Goal: Task Accomplishment & Management: Use online tool/utility

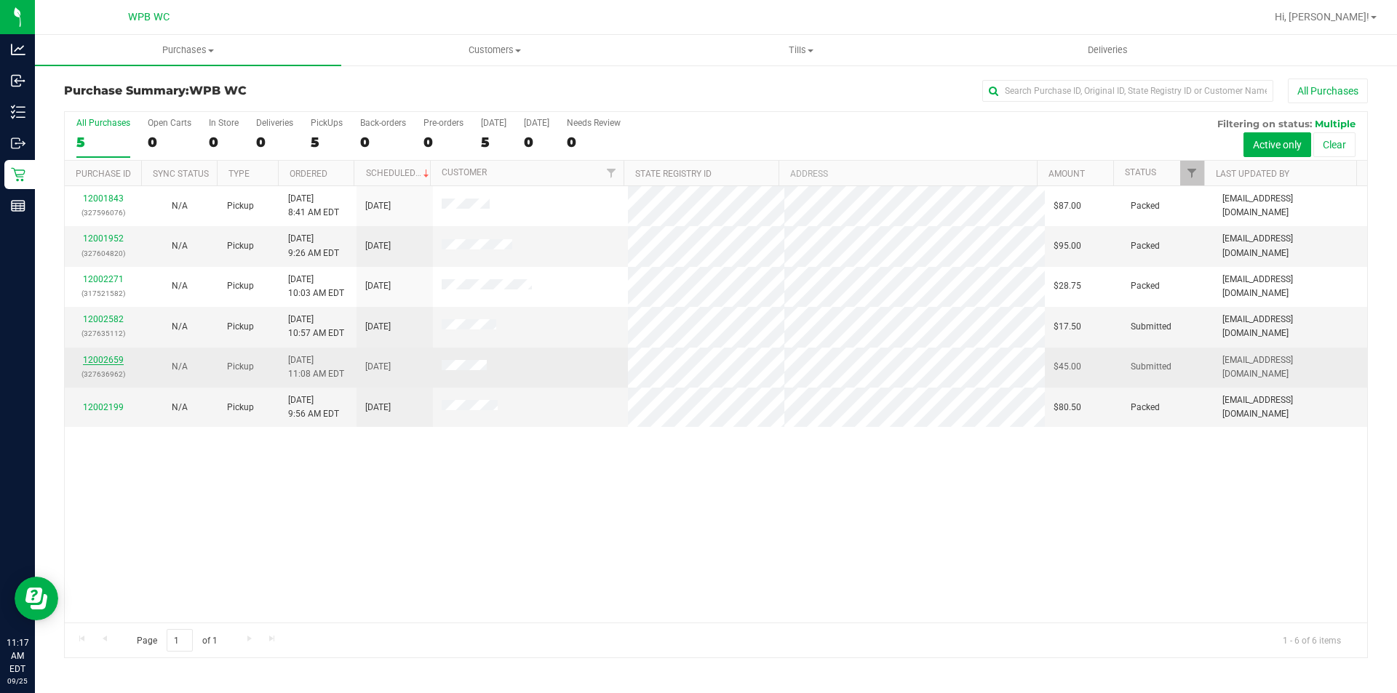
click at [109, 360] on link "12002659" at bounding box center [103, 360] width 41 height 10
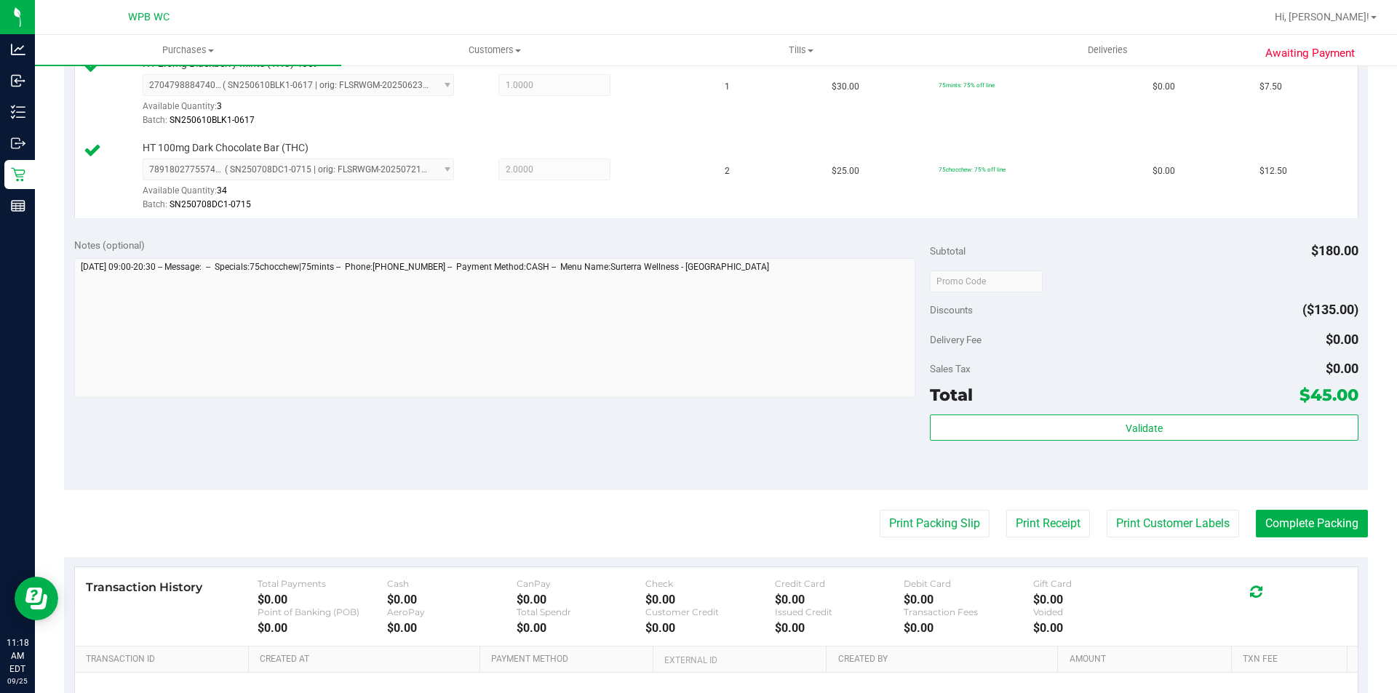
scroll to position [509, 0]
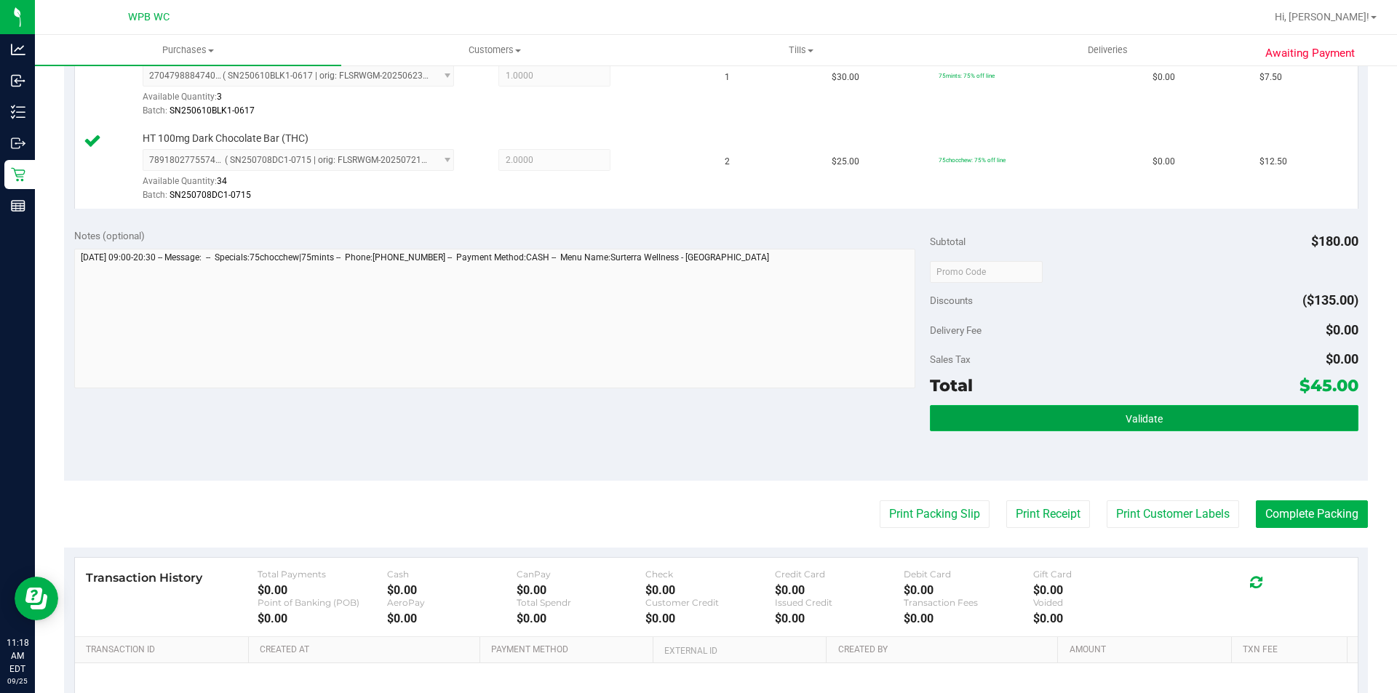
click at [1021, 411] on button "Validate" at bounding box center [1144, 418] width 428 height 26
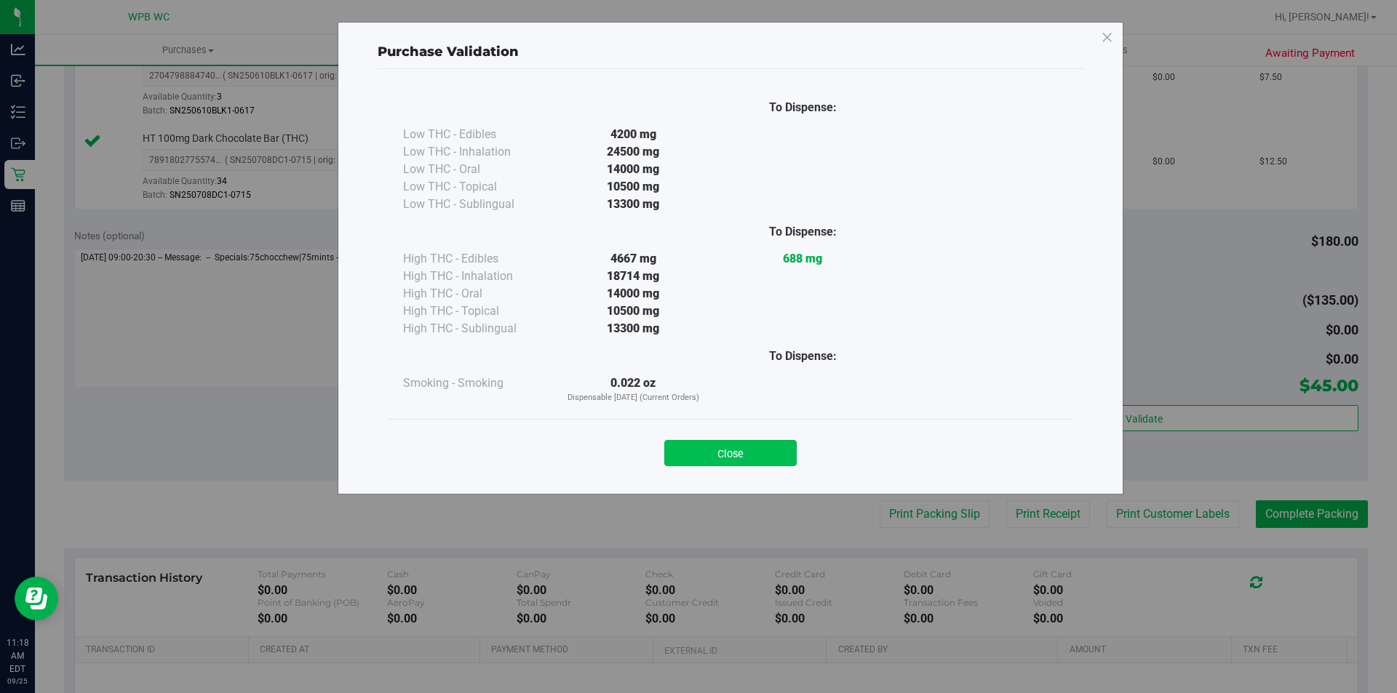
click at [727, 458] on button "Close" at bounding box center [730, 453] width 132 height 26
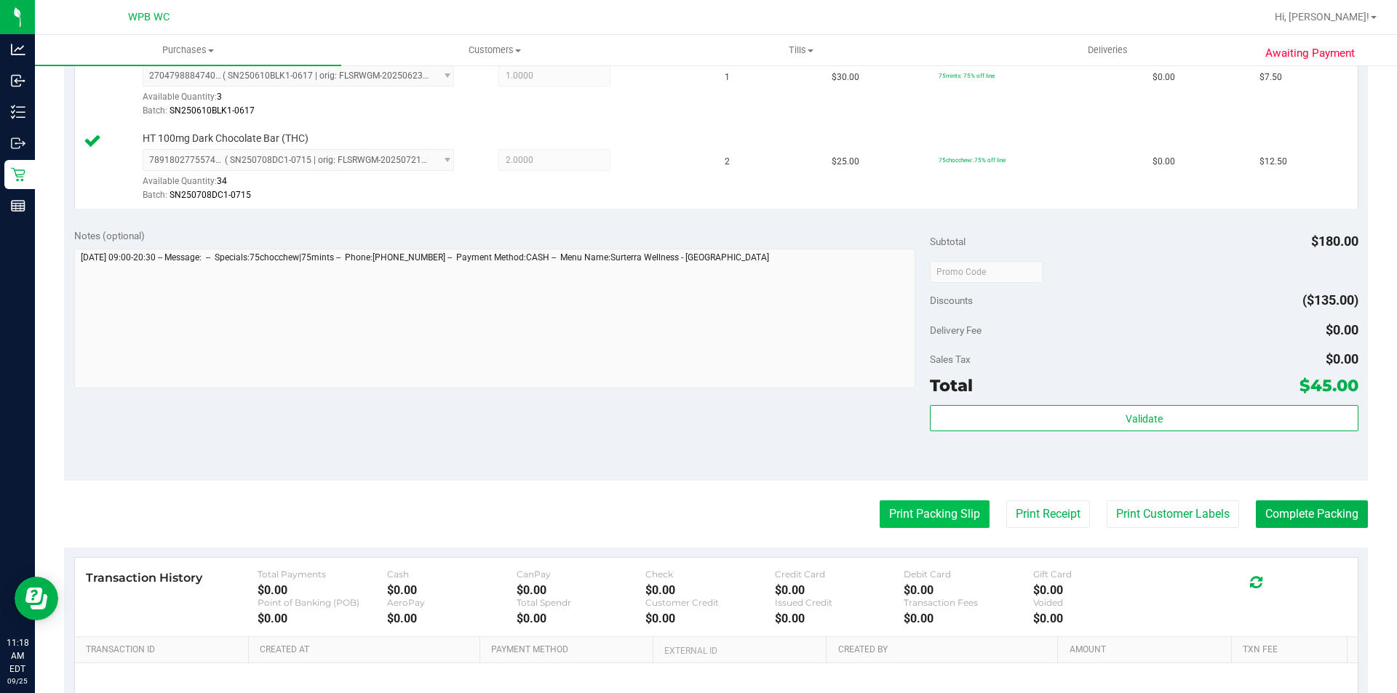
click at [901, 514] on button "Print Packing Slip" at bounding box center [934, 514] width 110 height 28
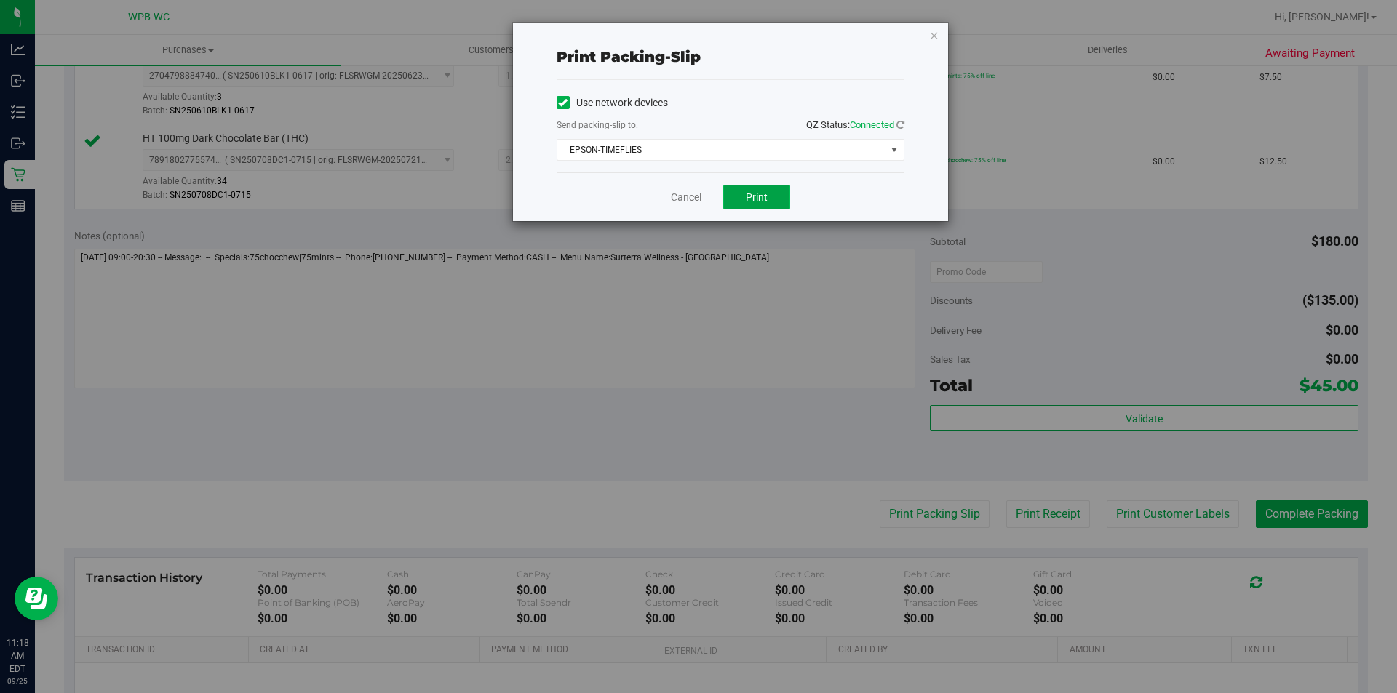
click at [764, 201] on span "Print" at bounding box center [757, 197] width 22 height 12
click at [929, 37] on icon "button" at bounding box center [934, 34] width 10 height 17
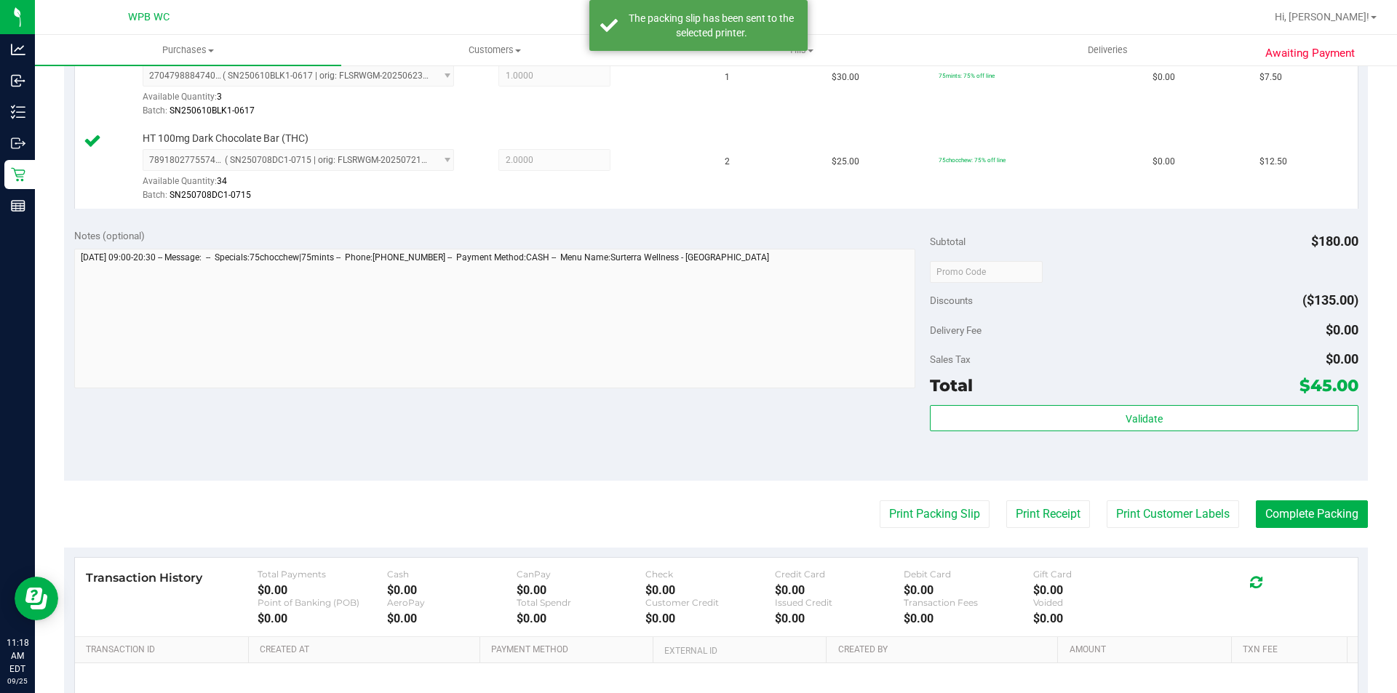
click at [1282, 487] on purchase-details "Back Edit Purchase Cancel Purchase View Profile # 12002659 BioTrack ID: - Submi…" at bounding box center [716, 194] width 1304 height 1250
click at [1277, 505] on button "Complete Packing" at bounding box center [1312, 514] width 112 height 28
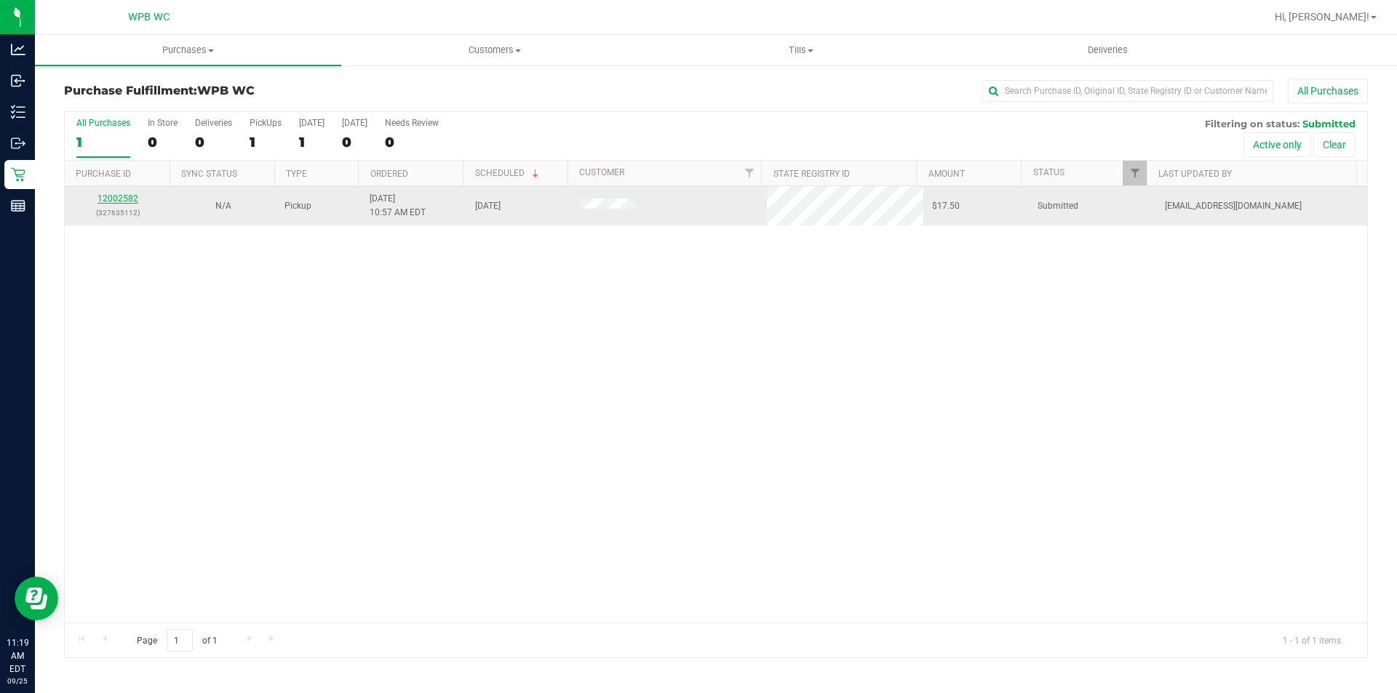
click at [125, 194] on link "12002582" at bounding box center [117, 199] width 41 height 10
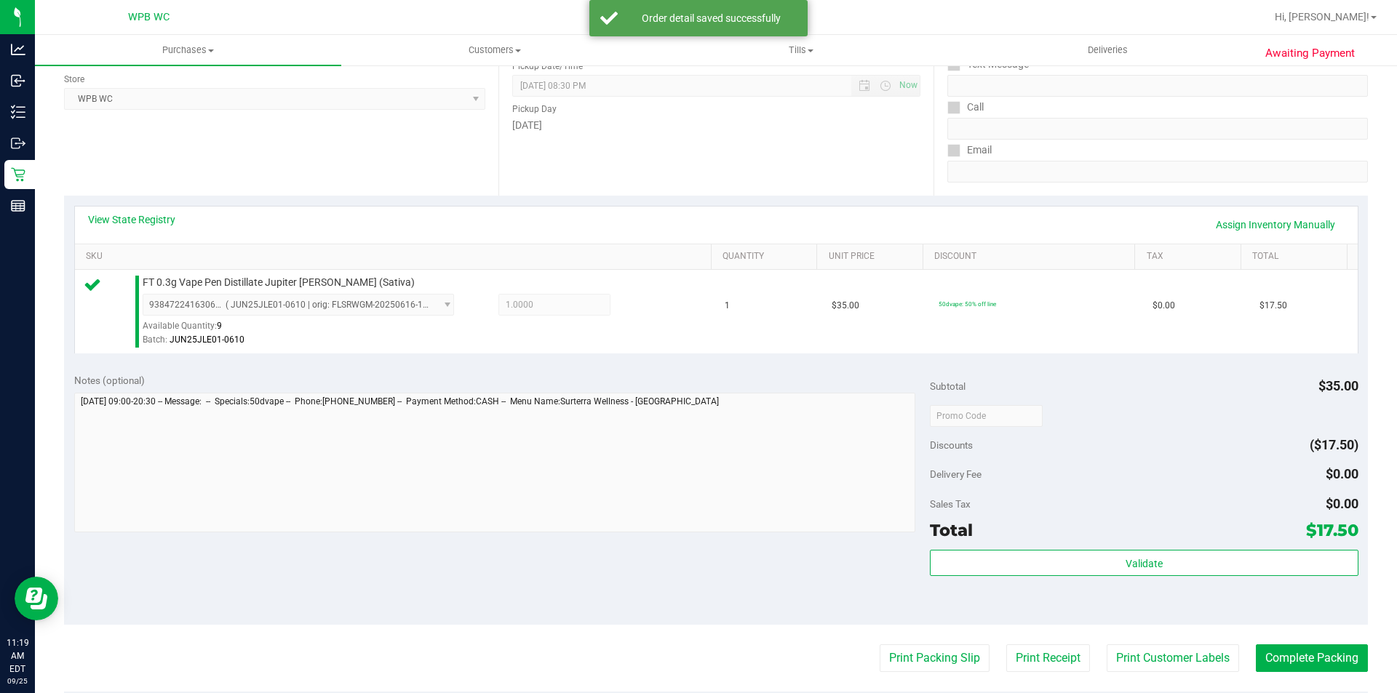
scroll to position [436, 0]
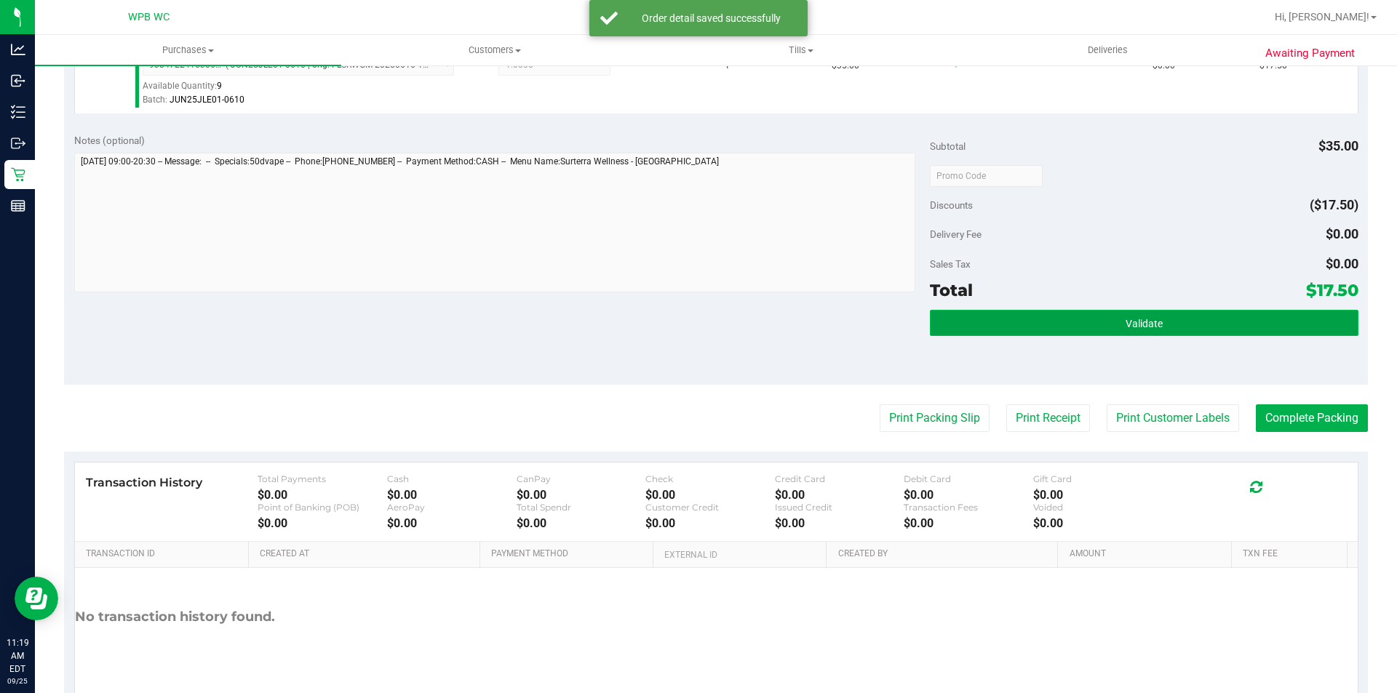
click at [979, 325] on button "Validate" at bounding box center [1144, 323] width 428 height 26
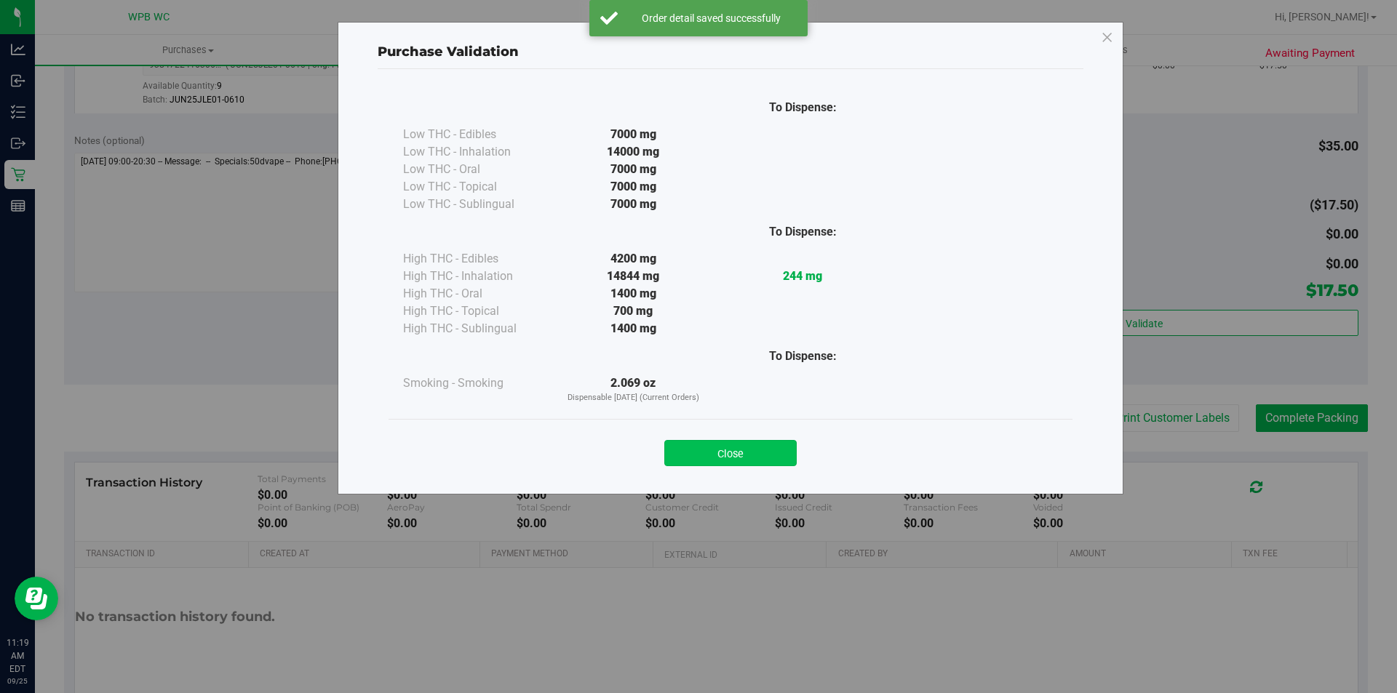
click at [749, 454] on button "Close" at bounding box center [730, 453] width 132 height 26
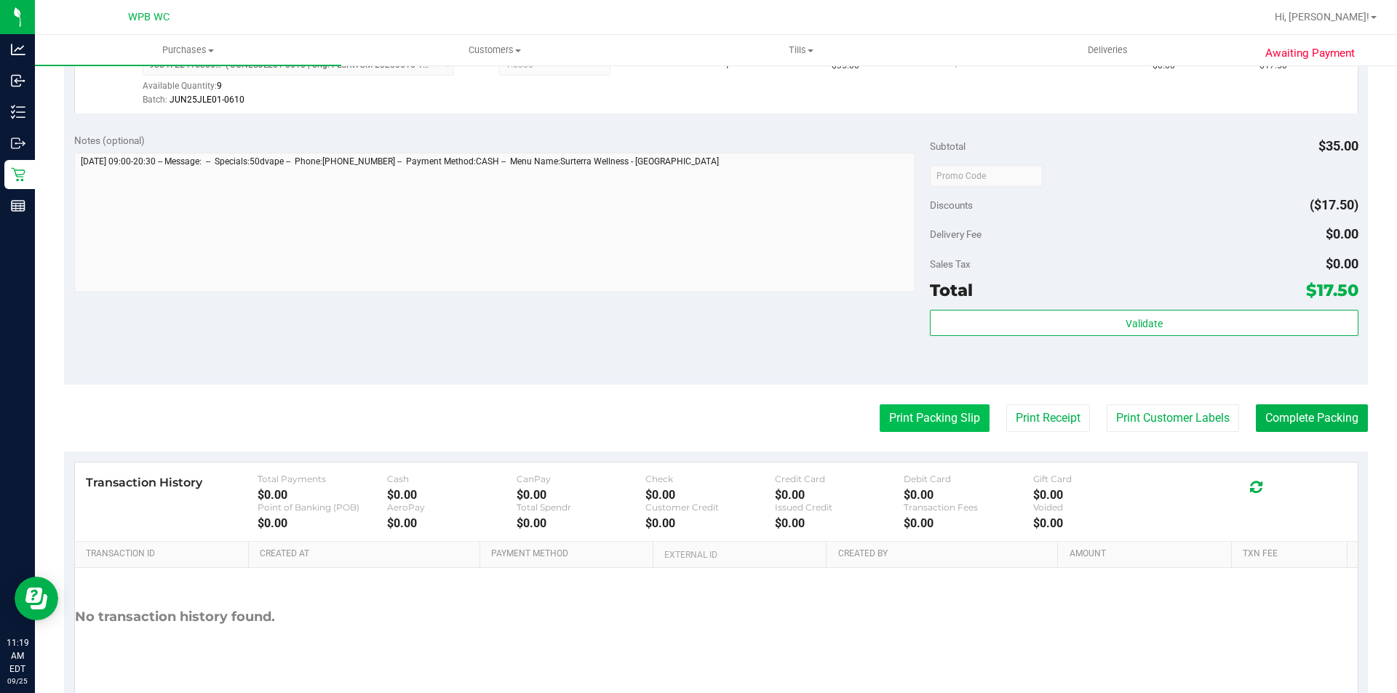
click at [940, 423] on button "Print Packing Slip" at bounding box center [934, 418] width 110 height 28
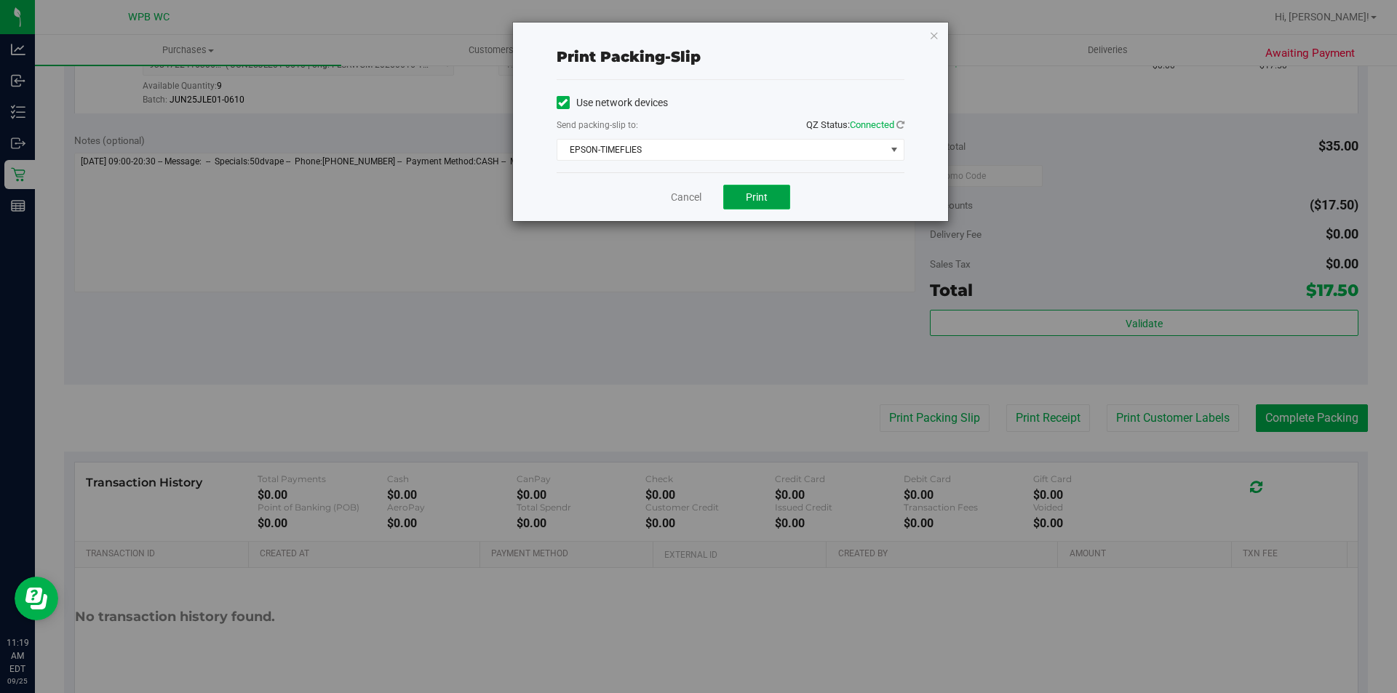
click at [765, 200] on span "Print" at bounding box center [757, 197] width 22 height 12
click at [933, 40] on icon "button" at bounding box center [934, 34] width 10 height 17
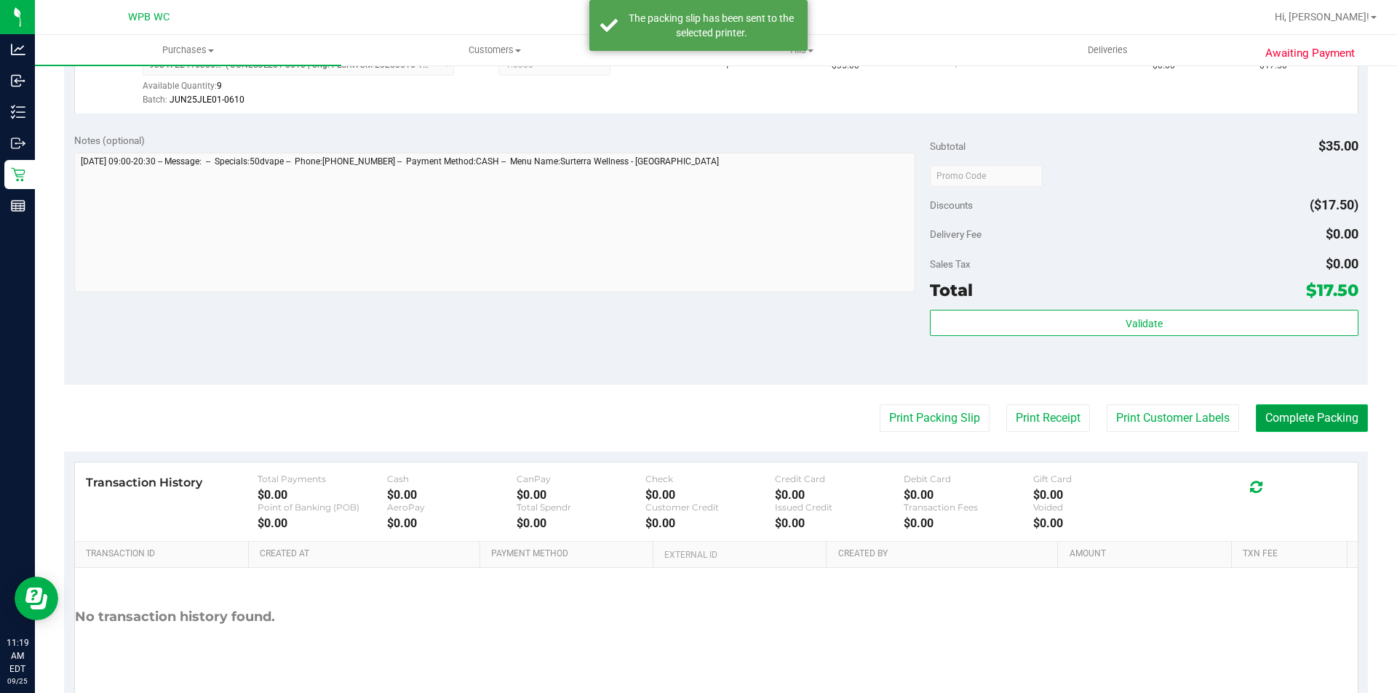
click at [1270, 420] on button "Complete Packing" at bounding box center [1312, 418] width 112 height 28
